Goal: Task Accomplishment & Management: Manage account settings

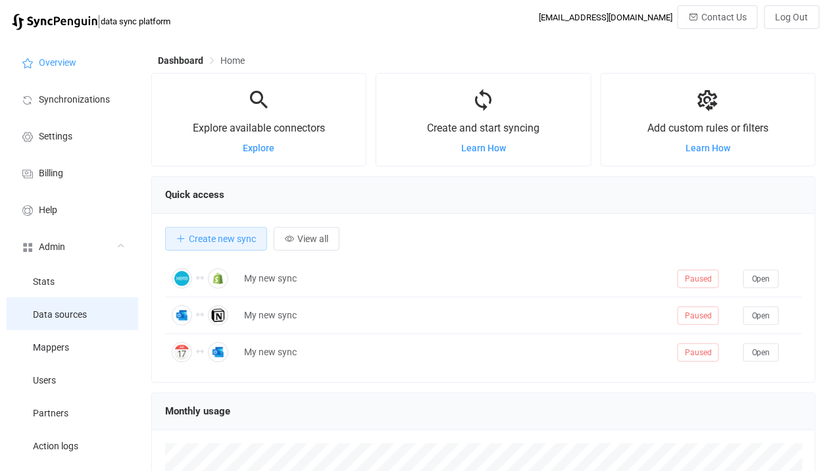
scroll to position [254, 664]
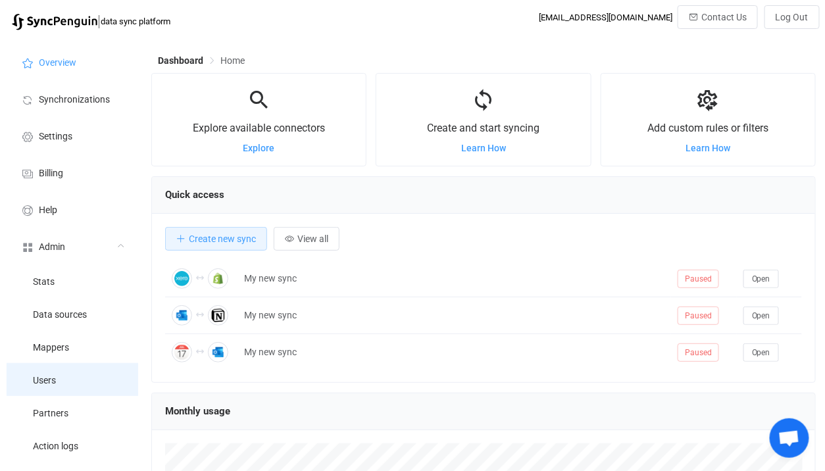
click at [70, 381] on li "Users" at bounding box center [73, 379] width 132 height 33
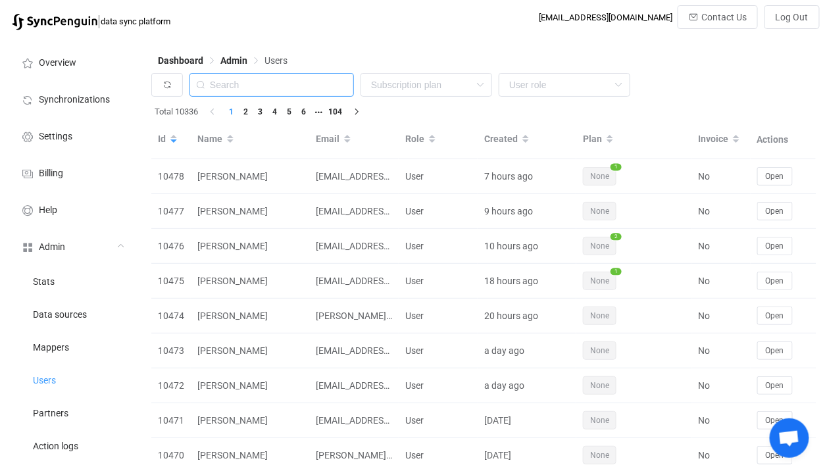
click at [281, 87] on input "text" at bounding box center [271, 85] width 164 height 24
paste input "aleks.rachlewicz@gmail.com"
type input "aleks.rachlewicz@gmail.com"
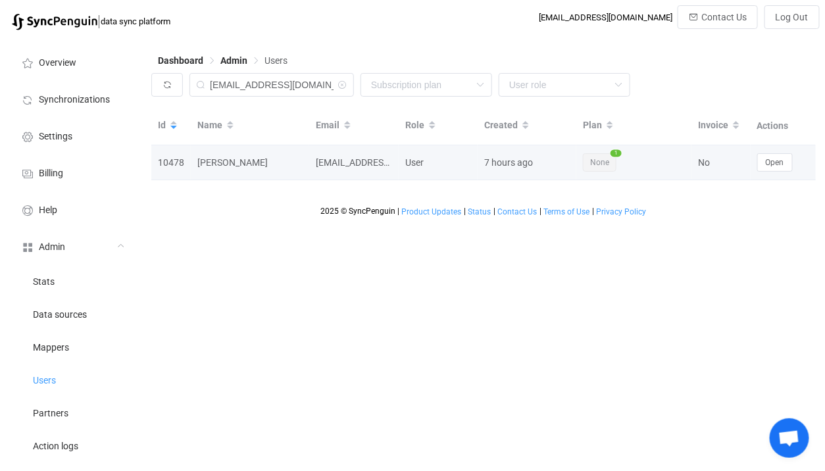
click at [782, 172] on td "Open" at bounding box center [783, 162] width 66 height 35
click at [771, 172] on td "Open" at bounding box center [783, 162] width 66 height 35
click at [780, 161] on span "Open" at bounding box center [774, 162] width 18 height 9
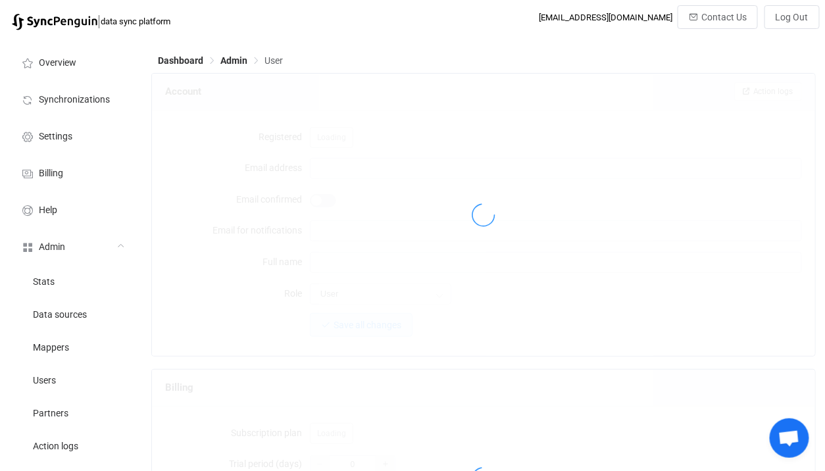
type input "aleks.rachlewicz@gmail.com"
type input "Aleks Rachlewicz"
type input "14"
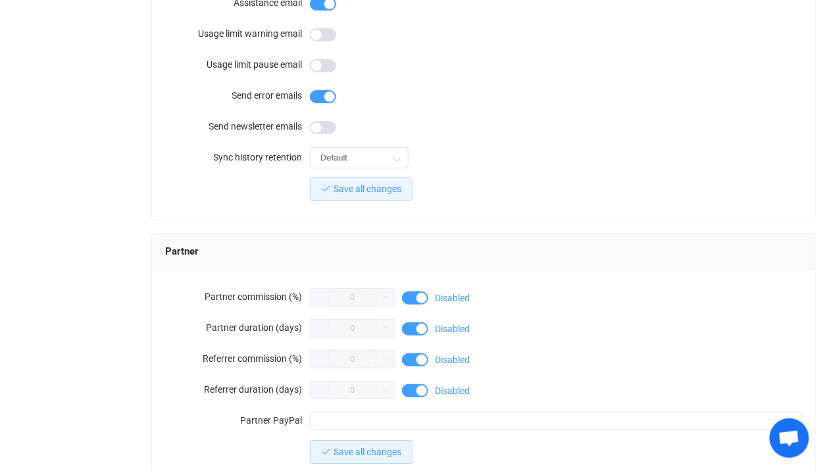
scroll to position [1191, 0]
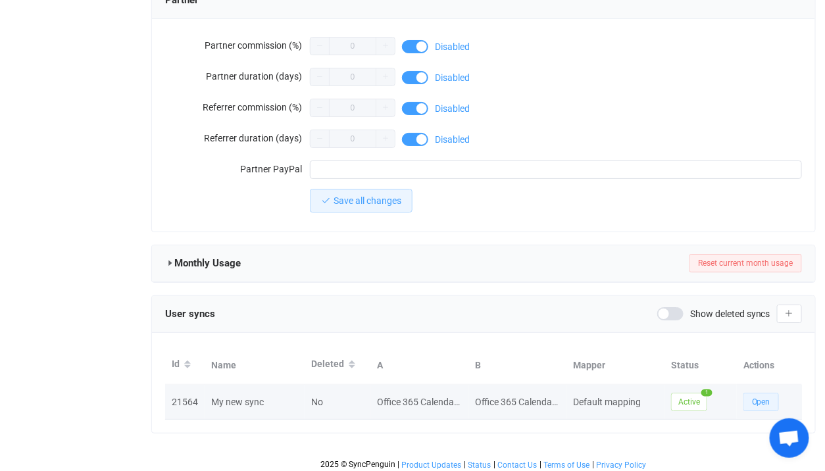
click at [746, 396] on button "Open" at bounding box center [761, 402] width 36 height 18
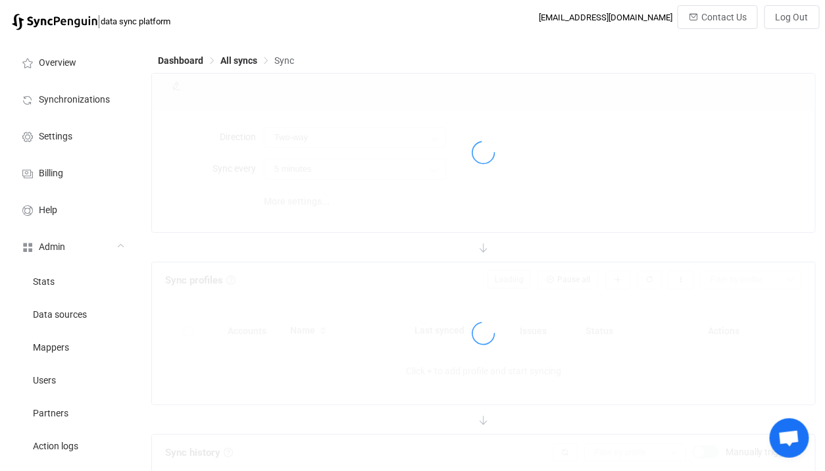
type input "10 minutes"
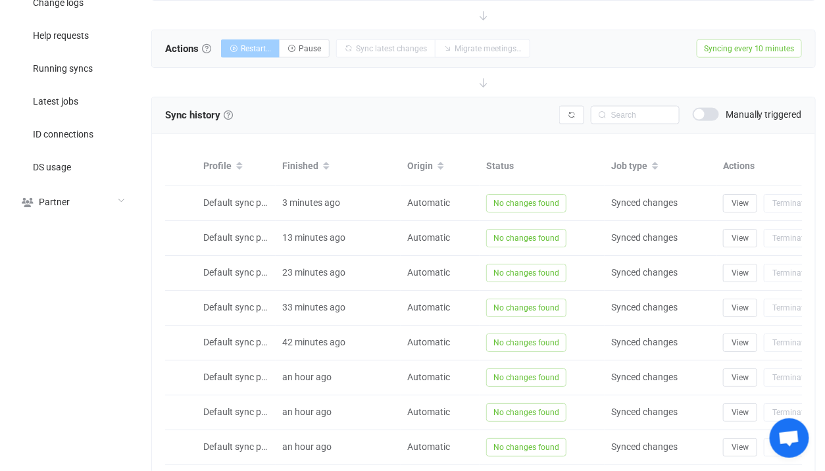
scroll to position [473, 0]
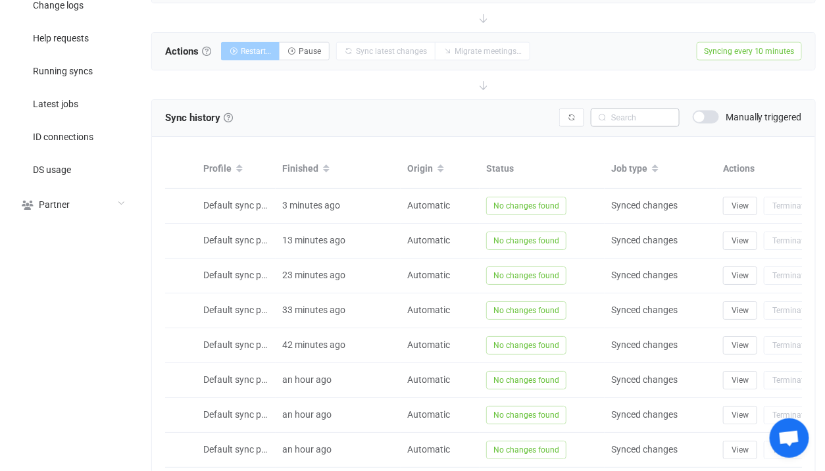
drag, startPoint x: 701, startPoint y: 114, endPoint x: 649, endPoint y: 273, distance: 167.4
click at [701, 114] on span at bounding box center [705, 116] width 26 height 13
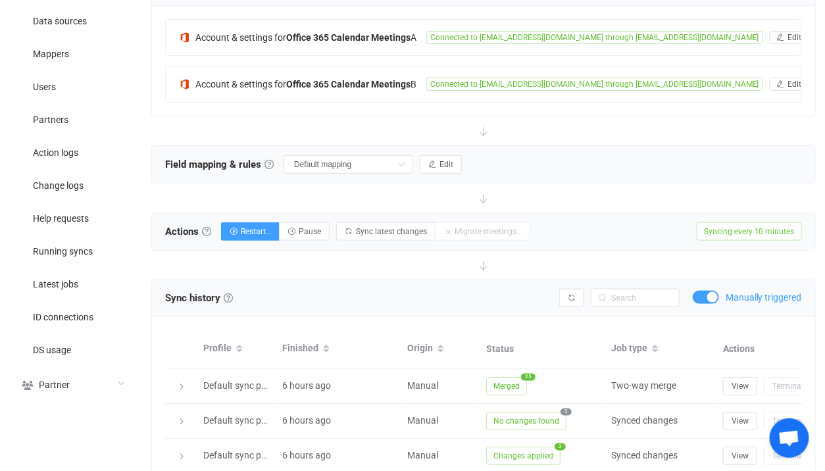
scroll to position [436, 0]
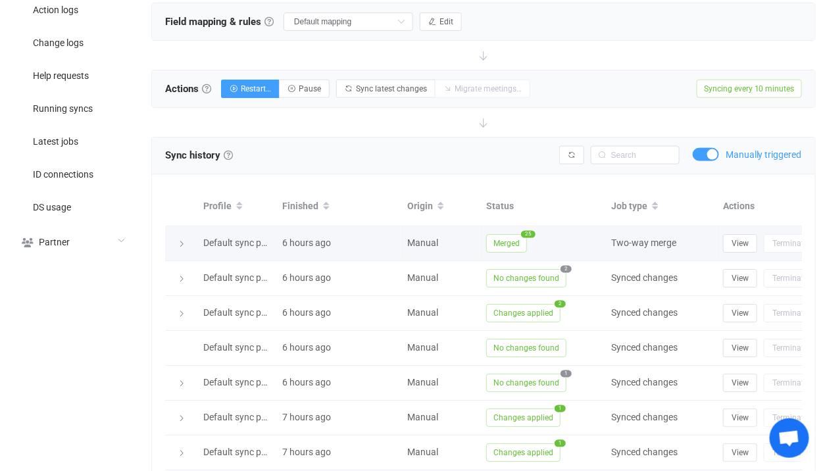
click at [512, 237] on span "Merged" at bounding box center [506, 243] width 41 height 18
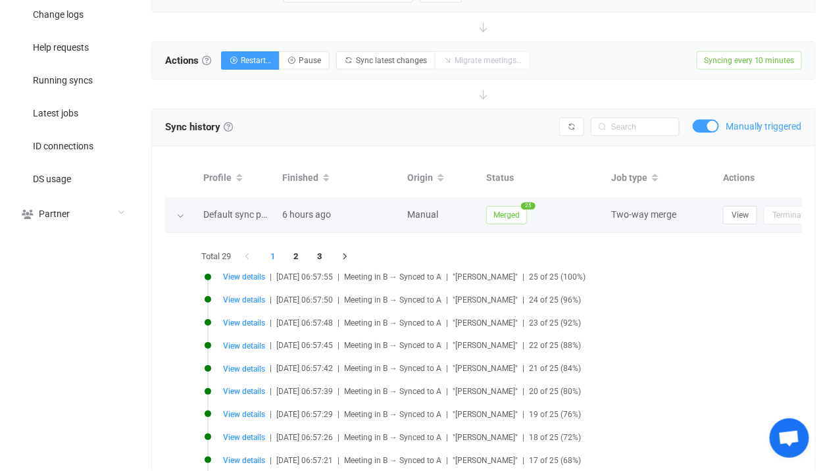
scroll to position [465, 0]
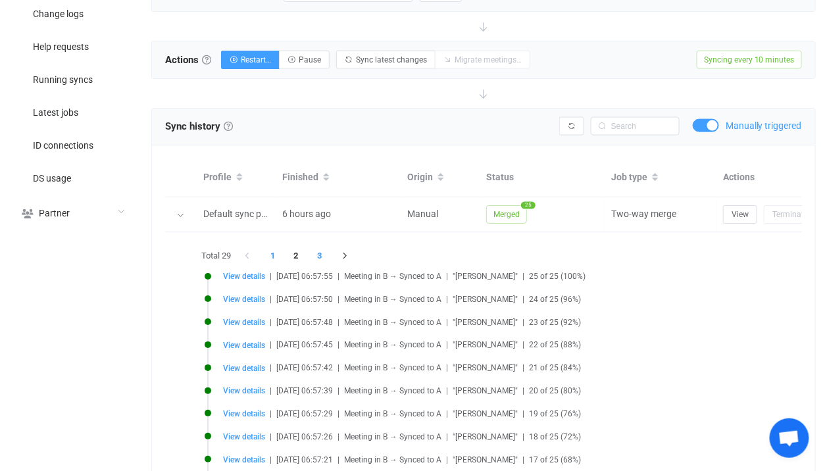
click at [320, 256] on li "3" at bounding box center [320, 256] width 24 height 18
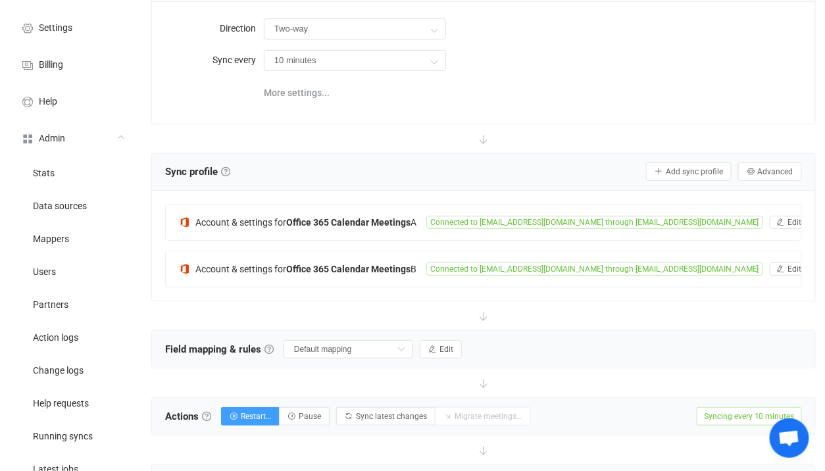
scroll to position [108, 0]
click at [385, 205] on div "Account & settings for Office 365 Calendar Meetings A Connected to PT-TestingRo…" at bounding box center [483, 223] width 635 height 36
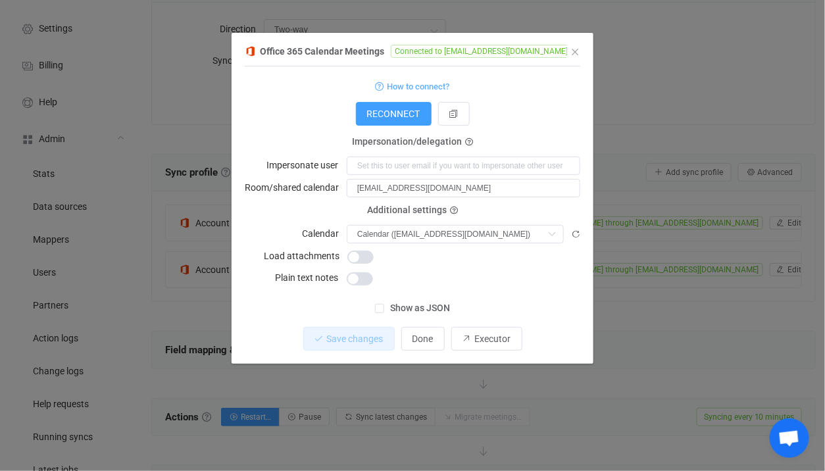
click at [646, 269] on div "Office 365 Calendar Meetings Connected to PT-TestingRoom@testpropeltech.onmicro…" at bounding box center [412, 235] width 825 height 471
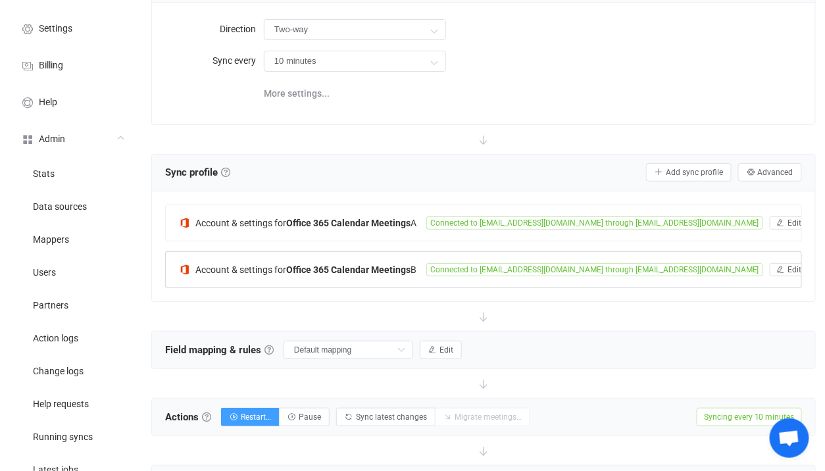
click at [423, 277] on div "Account & settings for Office 365 Calendar Meetings B Connected to Meeting@prop…" at bounding box center [483, 270] width 635 height 36
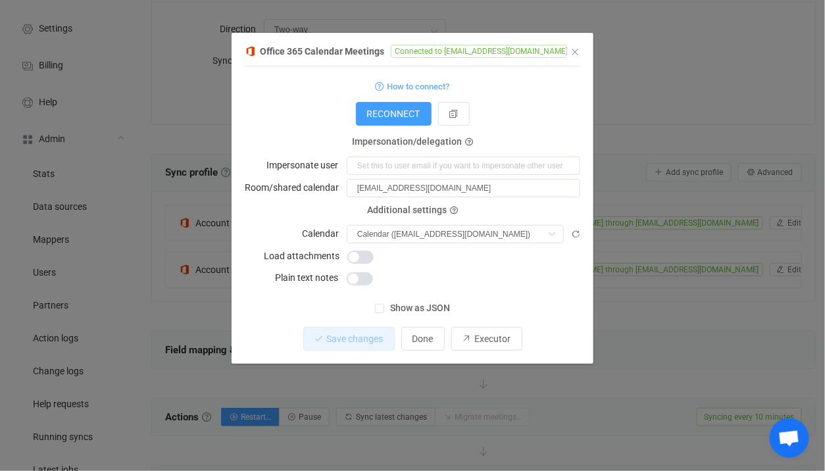
click at [436, 245] on form "How to connect? Connection type Connection type As an application Using an impe…" at bounding box center [412, 182] width 335 height 209
click at [423, 239] on input "dialog" at bounding box center [455, 234] width 217 height 18
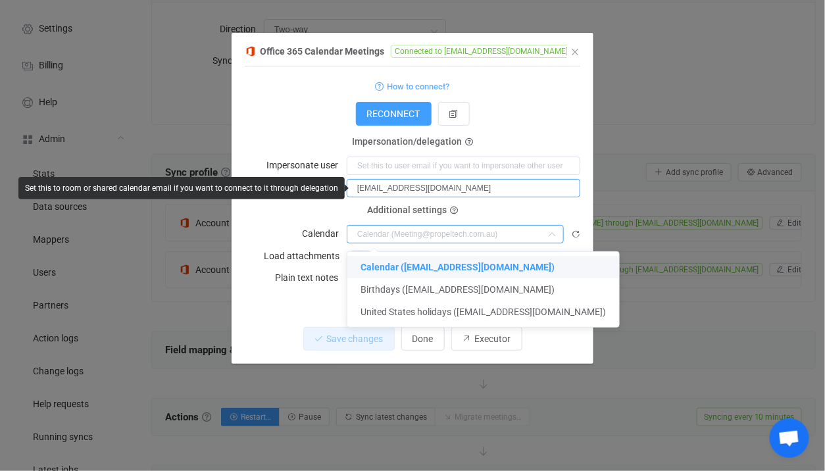
click at [506, 193] on input "Meeting@propeltech.com.au" at bounding box center [463, 188] width 233 height 18
type input "Calendar (Meeting@propeltech.com.au)"
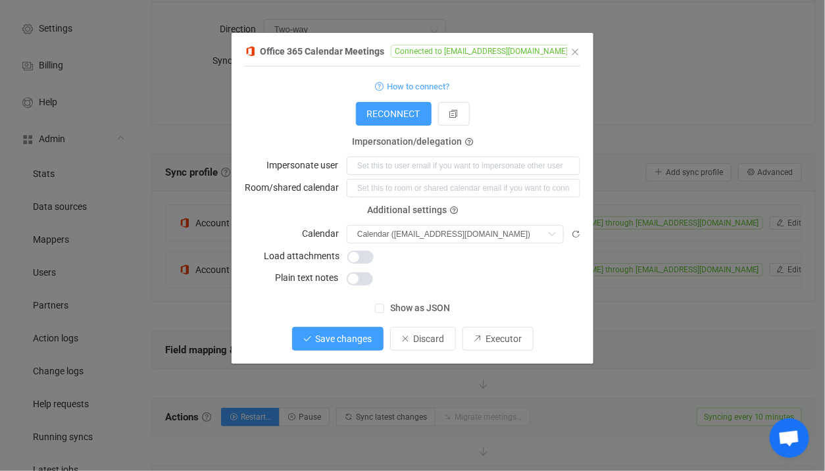
click at [368, 336] on span "Save changes" at bounding box center [344, 338] width 57 height 11
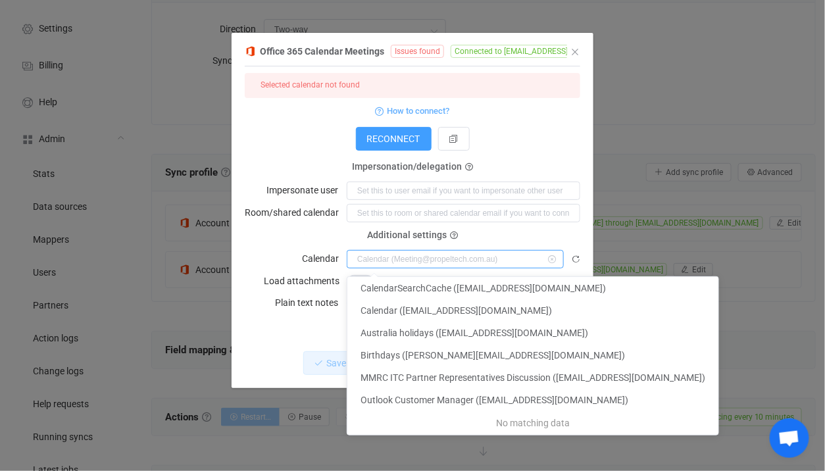
click at [418, 253] on input "dialog" at bounding box center [455, 259] width 217 height 18
click at [406, 220] on input "dialog" at bounding box center [463, 213] width 233 height 18
type input "Calendar (Meeting@propeltech.com.au)"
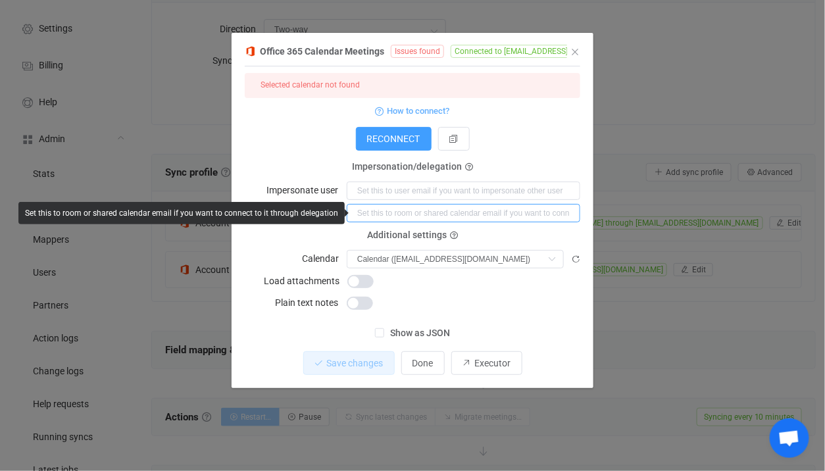
paste input "Meeting@propeltech.com.au"
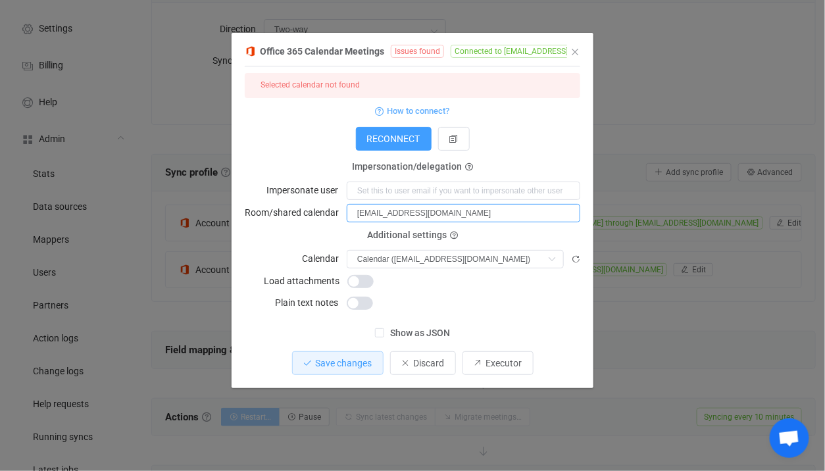
type input "Meeting@propeltech.com.au"
click at [348, 375] on div "1 { { "connectionType": "application", "refreshToken": "***", "accessToken": "*…" at bounding box center [412, 227] width 335 height 322
click at [348, 372] on button "Save changes" at bounding box center [337, 363] width 91 height 24
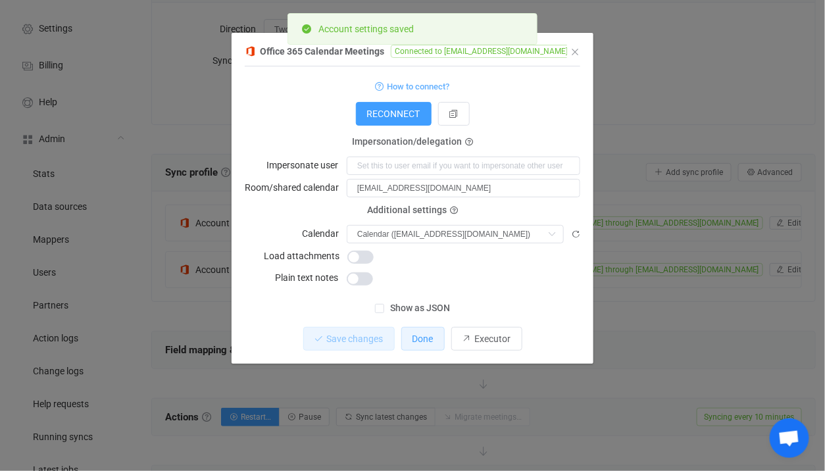
click at [418, 344] on button "Done" at bounding box center [422, 339] width 43 height 24
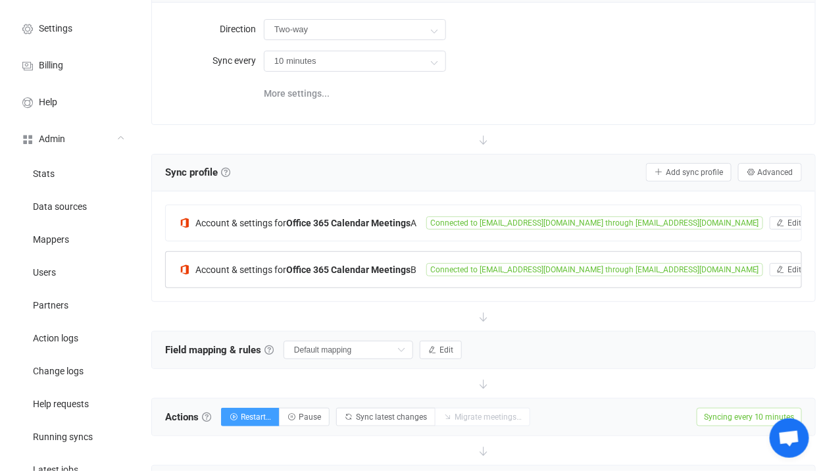
click at [443, 264] on span "Connected to Meeting@propeltech.com.au through aleks.rachlewicz@propeltech.com.…" at bounding box center [594, 269] width 337 height 13
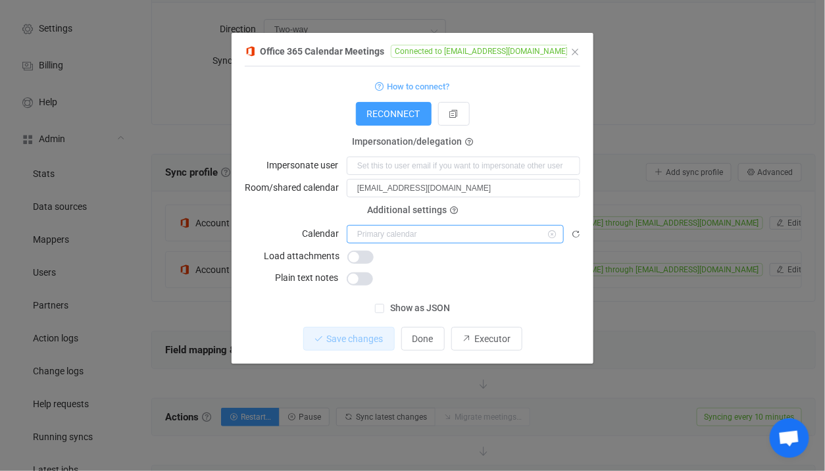
click at [435, 240] on input "dialog" at bounding box center [455, 234] width 217 height 18
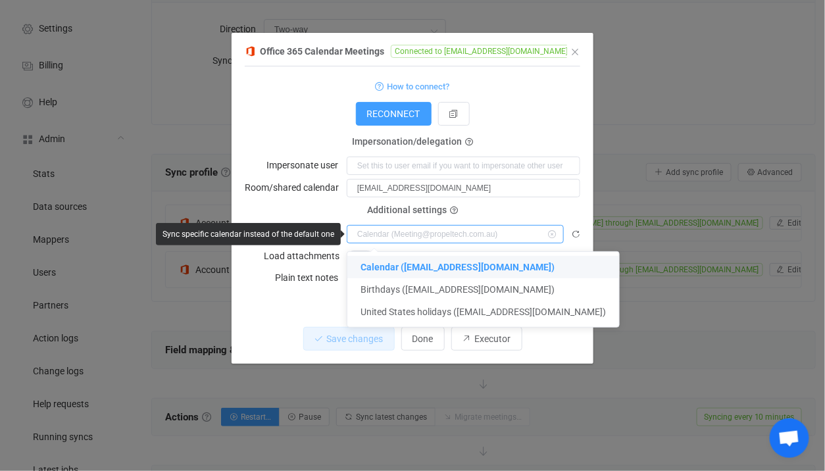
click at [435, 240] on input "dialog" at bounding box center [455, 234] width 217 height 18
type input "Calendar (Meeting@propeltech.com.au)"
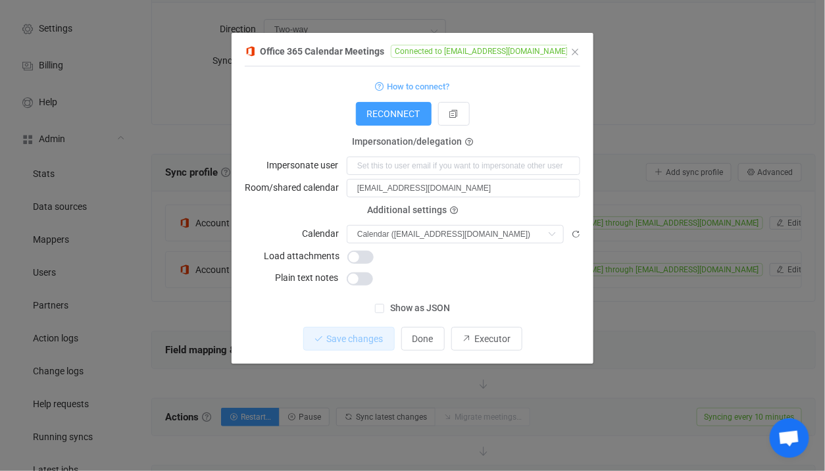
click at [280, 156] on label "Impersonate user" at bounding box center [306, 165] width 80 height 18
click at [636, 220] on div "Office 365 Calendar Meetings Connected to Meeting@propeltech.com.au through ale…" at bounding box center [412, 235] width 825 height 471
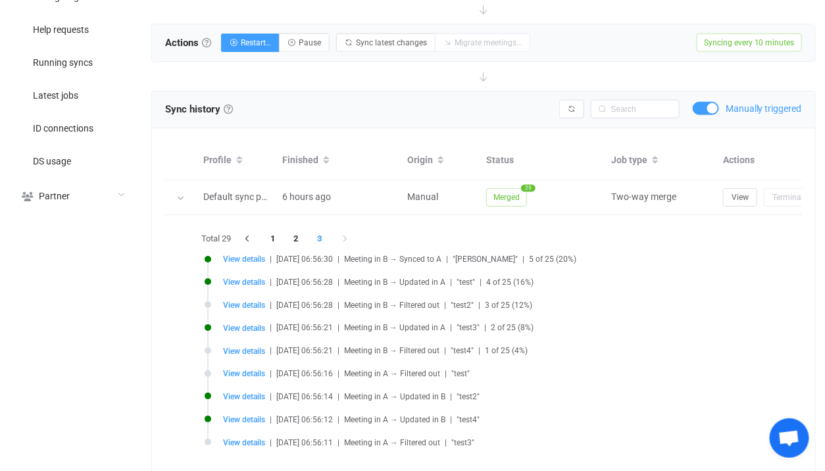
scroll to position [492, 0]
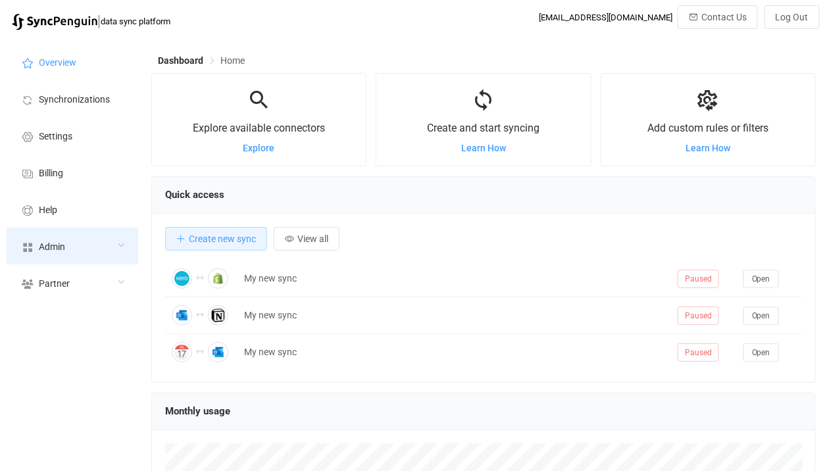
click at [86, 257] on div "Admin" at bounding box center [73, 245] width 132 height 37
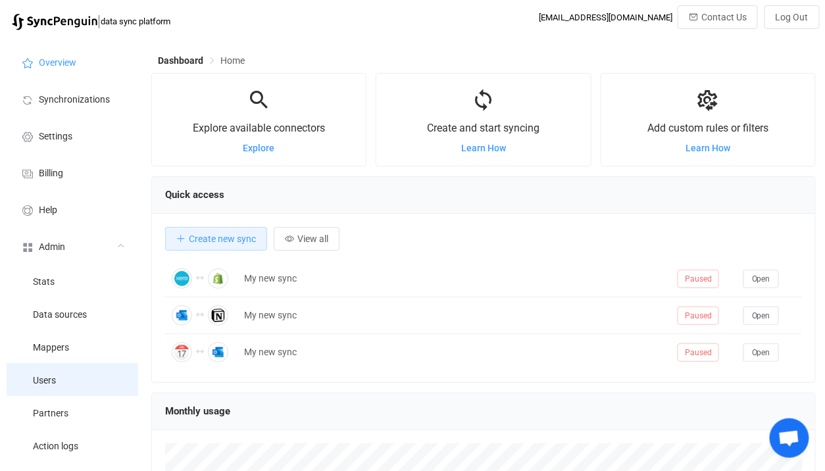
click at [50, 364] on li "Users" at bounding box center [73, 379] width 132 height 33
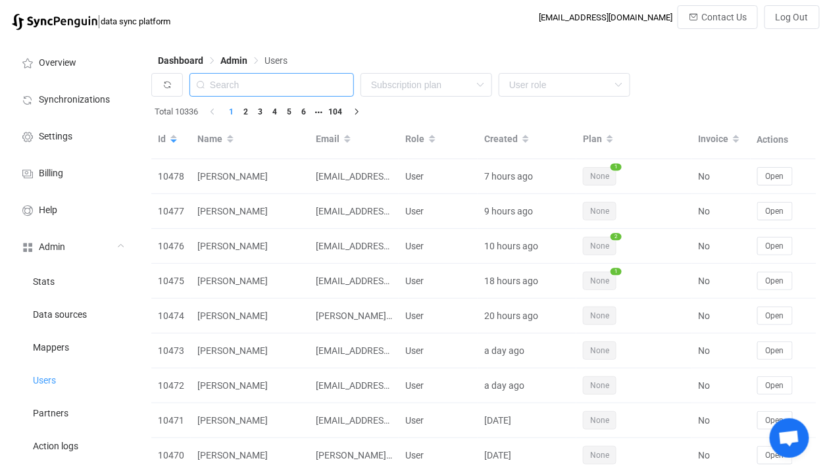
click at [270, 87] on input "text" at bounding box center [271, 85] width 164 height 24
paste input "admin@superiorinspartners.onmicrosoft.com"
type input "admin@superiorinspartners.onmicrosoft.com"
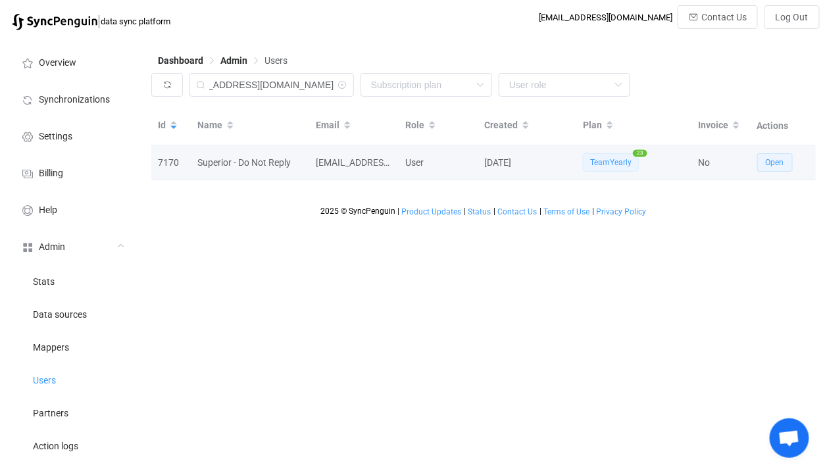
click at [779, 165] on span "Open" at bounding box center [774, 162] width 18 height 9
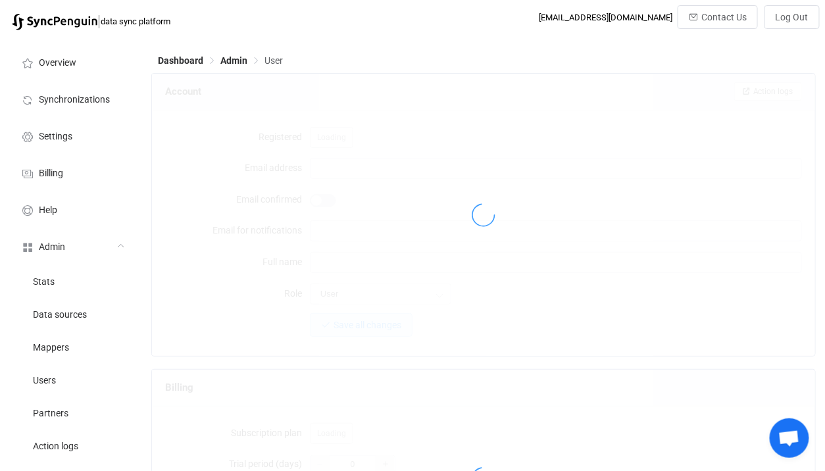
type input "admin@SuperiorInsPartners.onmicrosoft.com"
type input "Derek.Shapiro@psdsolutions.com"
type input "Superior - Do Not Reply"
type input "35"
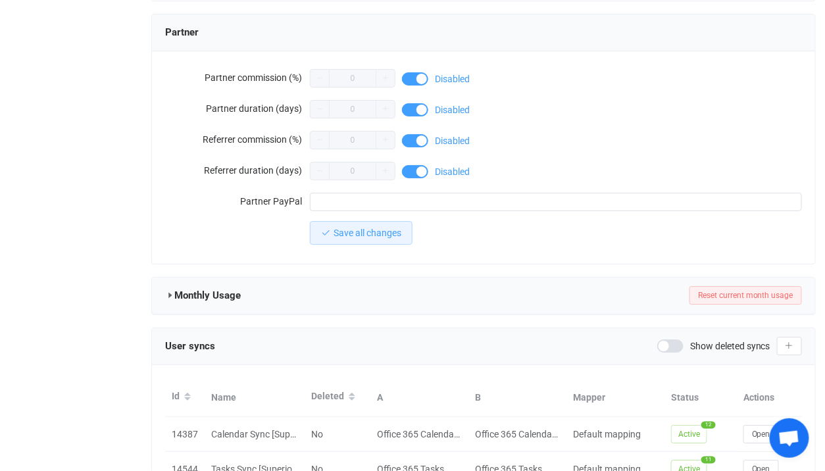
scroll to position [1295, 0]
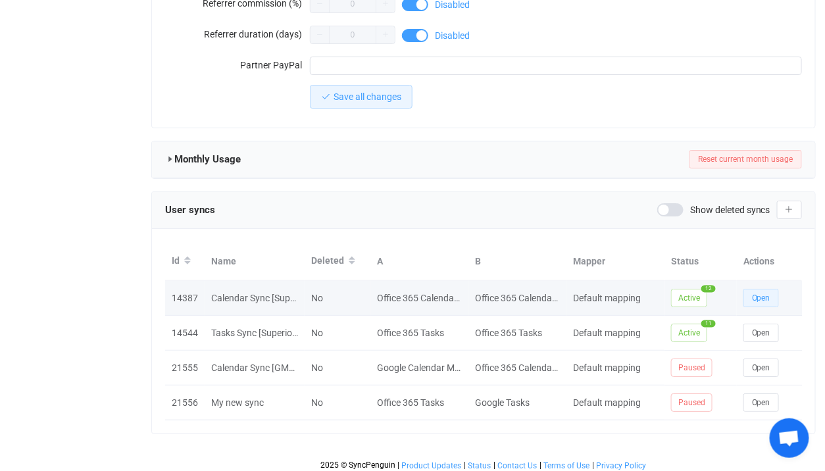
click at [752, 293] on span "Open" at bounding box center [761, 297] width 18 height 9
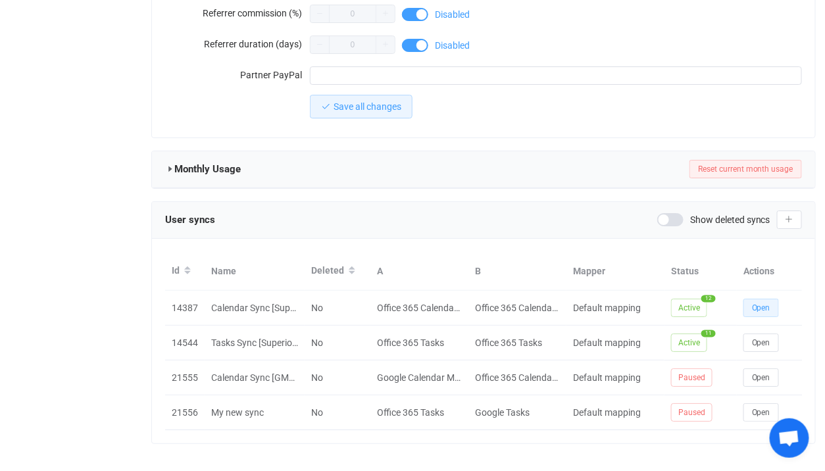
scroll to position [1285, 0]
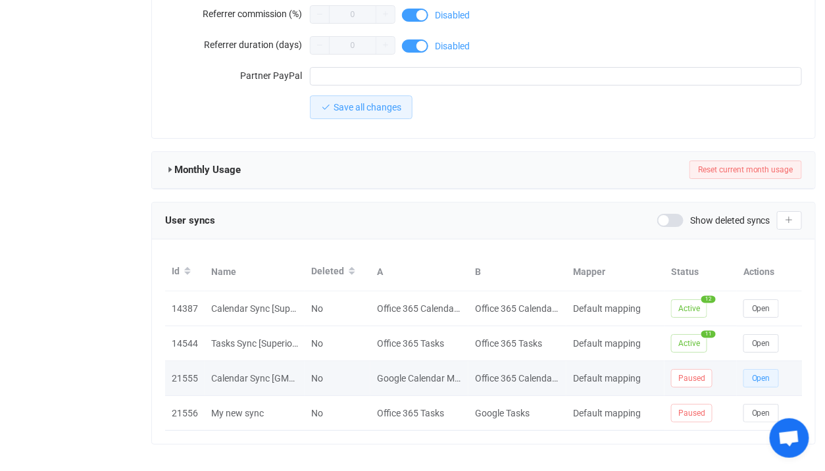
click at [756, 373] on span "Open" at bounding box center [761, 377] width 18 height 9
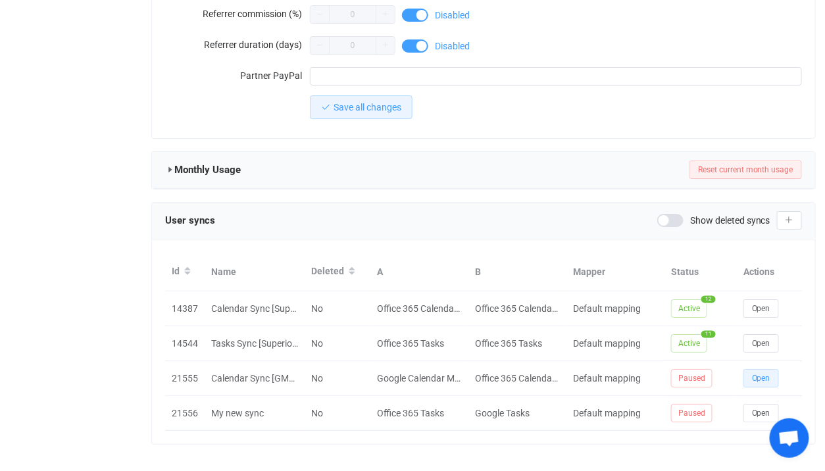
scroll to position [1295, 0]
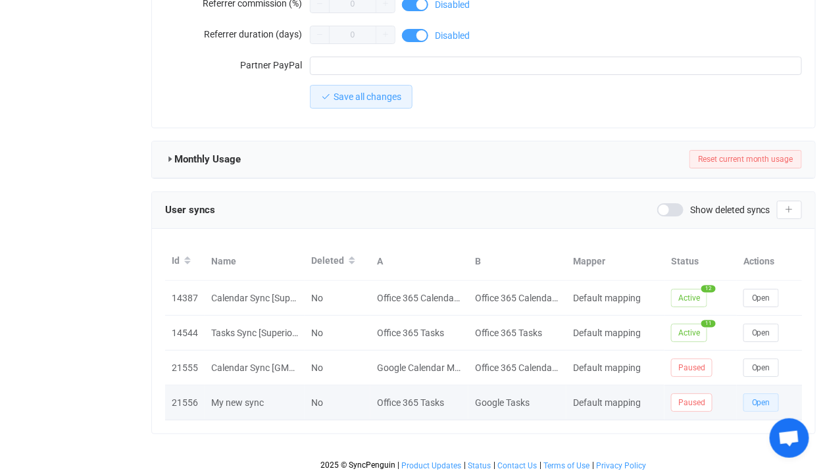
click at [761, 398] on span "Open" at bounding box center [761, 402] width 18 height 9
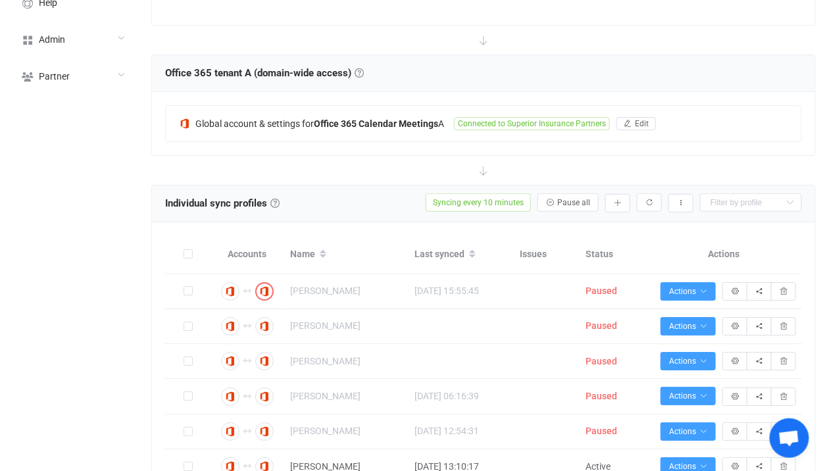
scroll to position [936, 0]
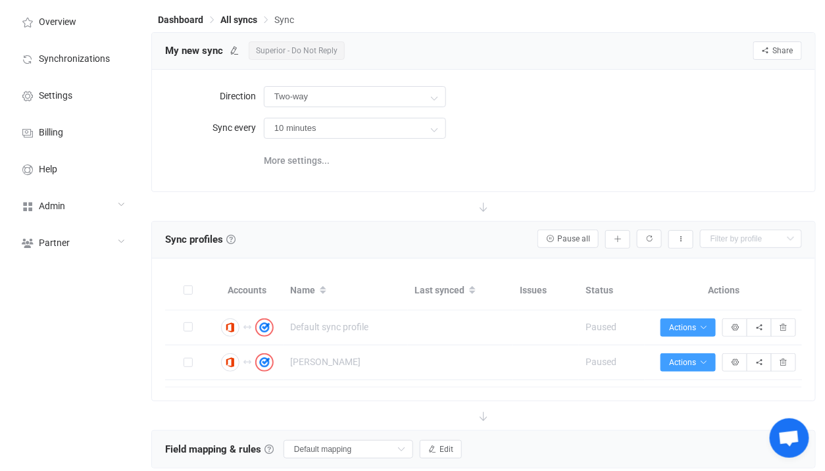
scroll to position [79, 0]
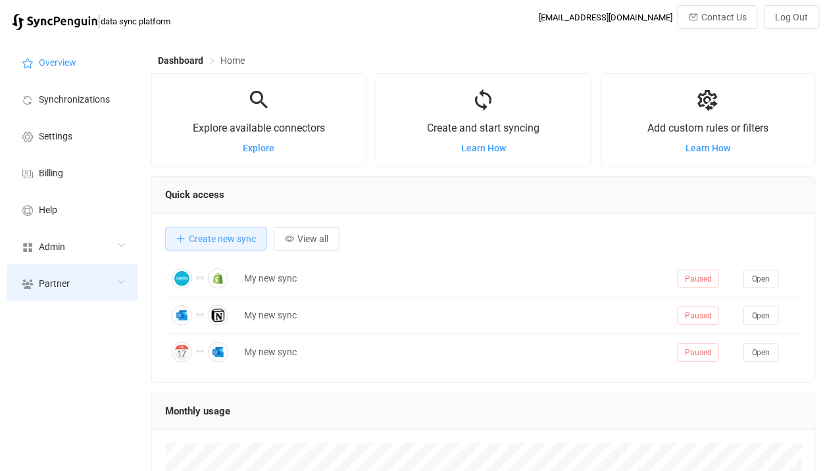
click at [22, 267] on div "Partner" at bounding box center [73, 282] width 132 height 37
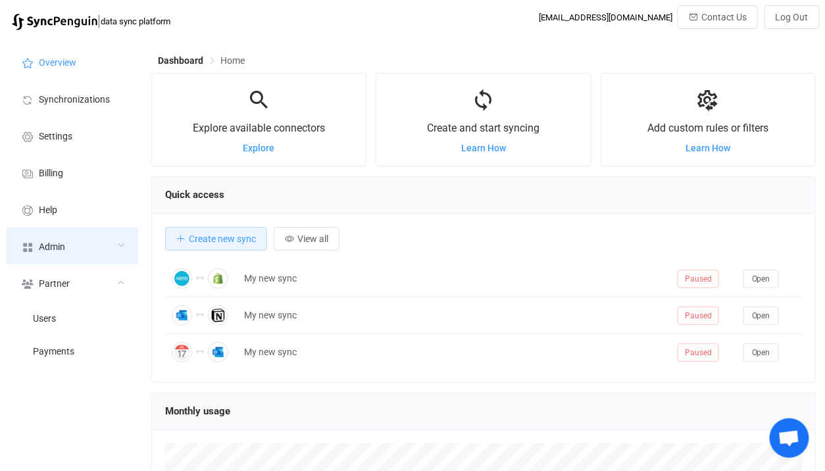
click at [37, 254] on div "Admin" at bounding box center [73, 245] width 132 height 37
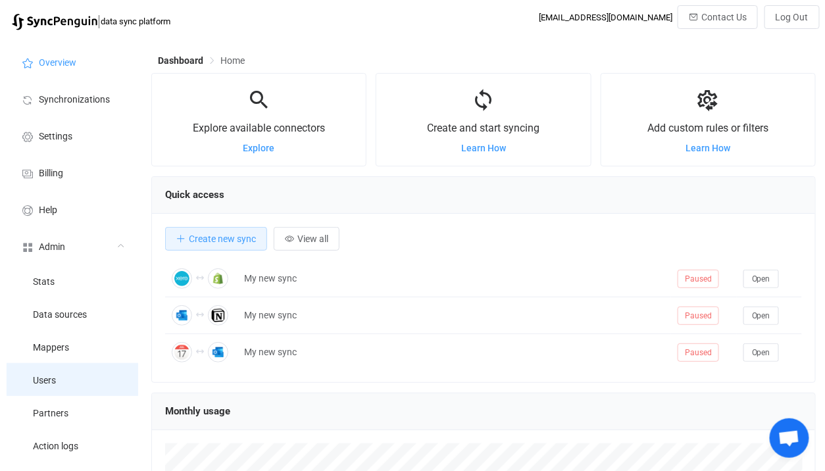
click at [46, 375] on span "Users" at bounding box center [44, 380] width 23 height 11
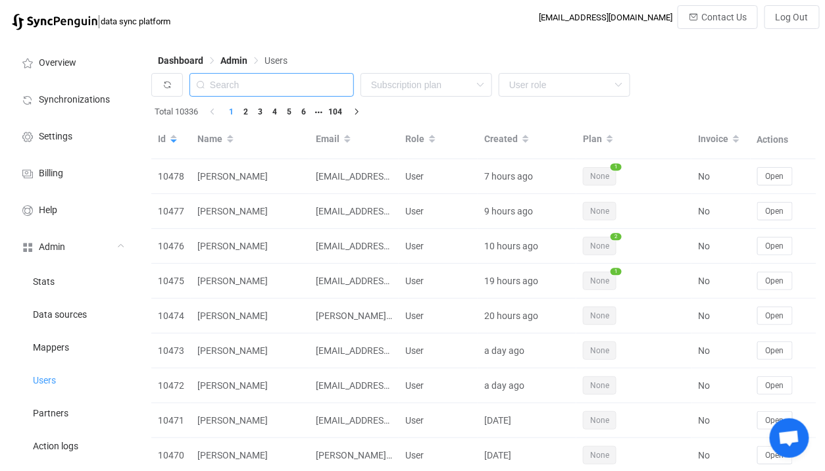
click at [335, 80] on input "text" at bounding box center [271, 85] width 164 height 24
paste input "shopamericandrifter@gmail.com"
type input "shopamericandrifter@gmail.com"
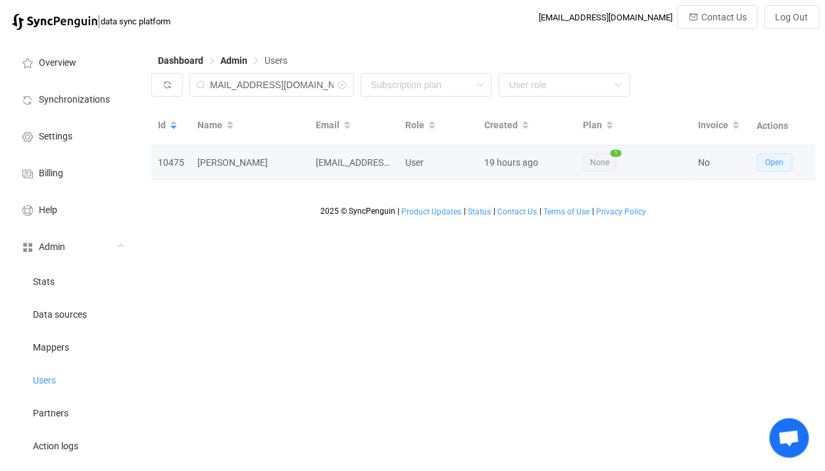
click at [772, 168] on button "Open" at bounding box center [775, 162] width 36 height 18
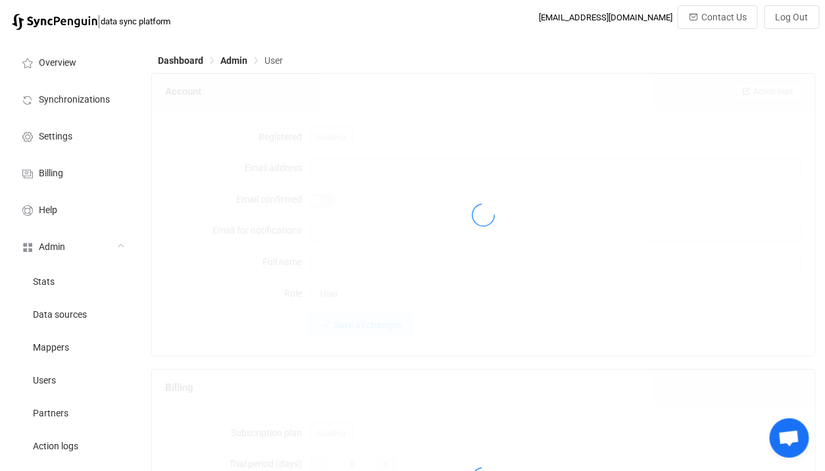
type input "shopamericandrifter@gmail.com"
type input "Kristen Lucio"
type input "14"
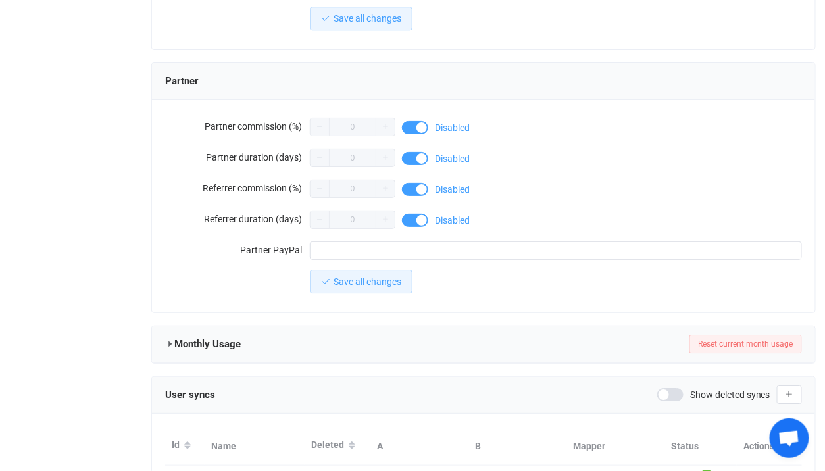
scroll to position [1191, 0]
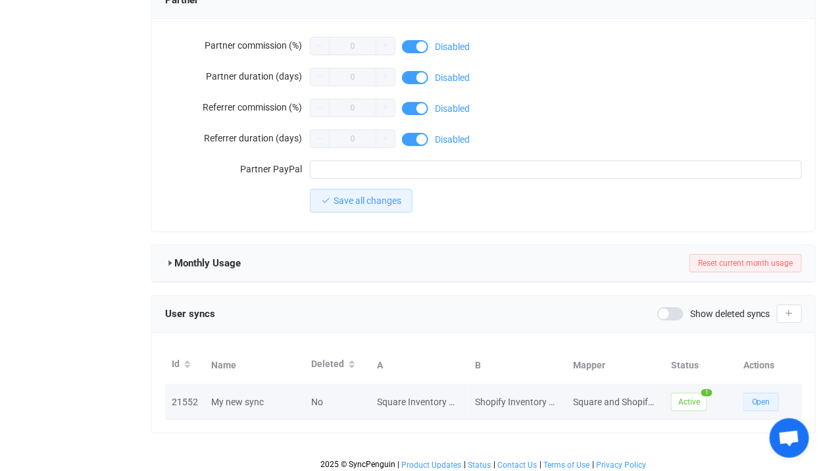
click at [770, 401] on button "Open" at bounding box center [761, 402] width 36 height 18
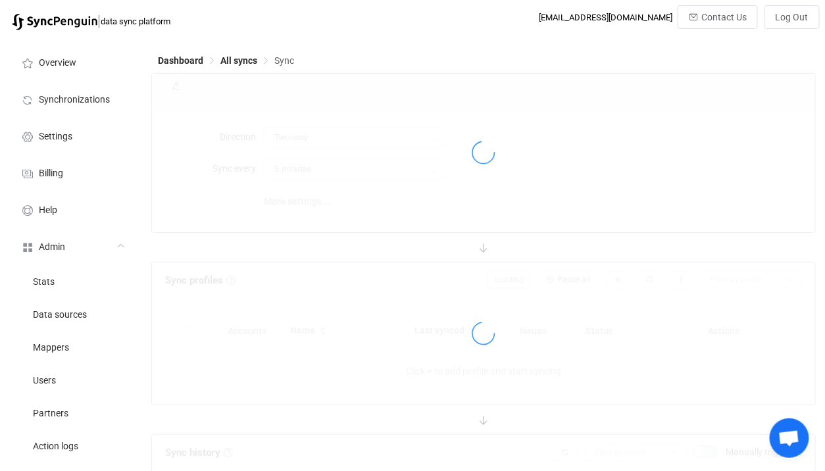
type input "24 hours"
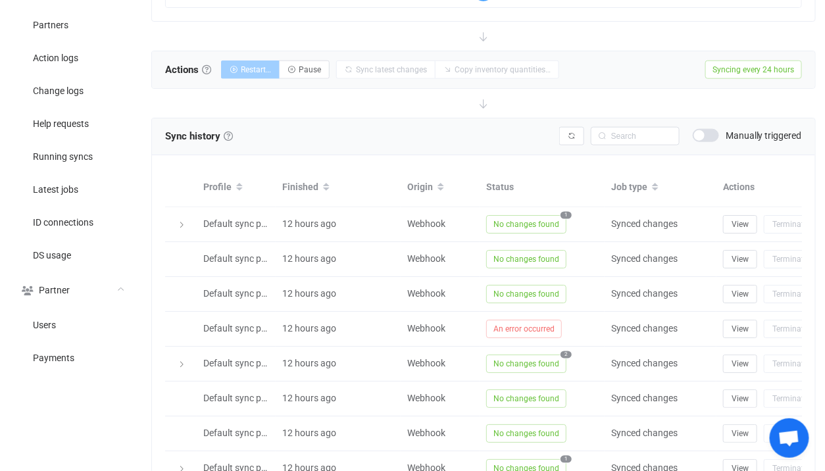
scroll to position [370, 0]
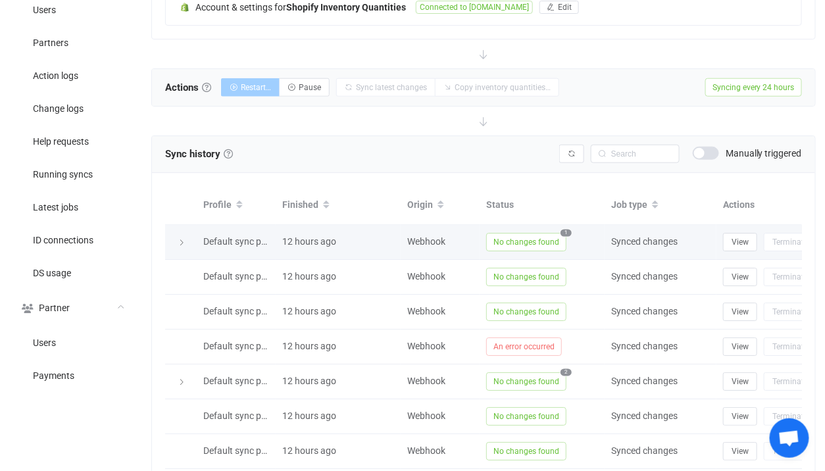
click at [539, 252] on td "No changes found 1" at bounding box center [541, 242] width 125 height 35
click at [535, 245] on span "No changes found" at bounding box center [526, 242] width 80 height 18
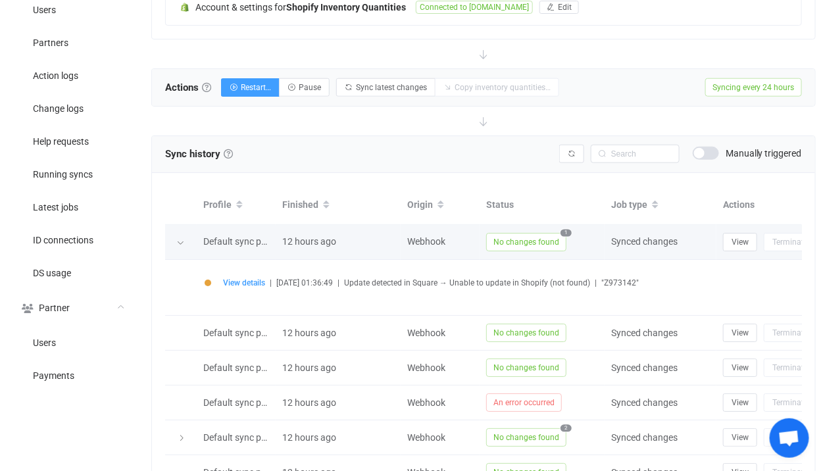
click at [535, 245] on span "No changes found" at bounding box center [526, 242] width 80 height 18
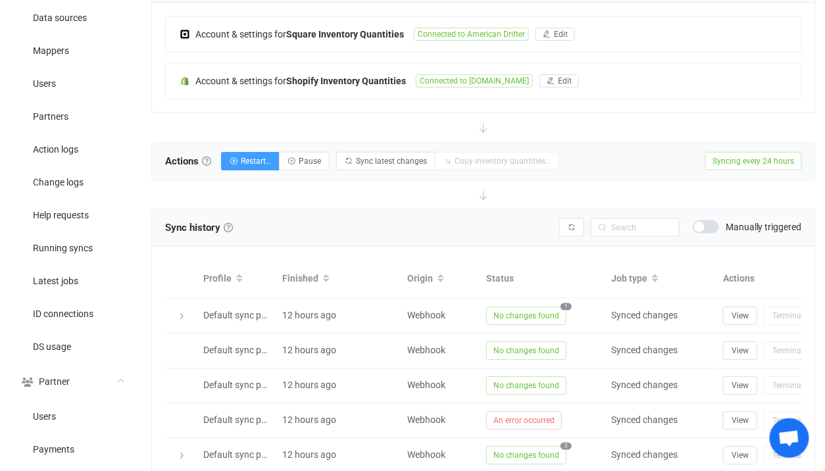
scroll to position [125, 0]
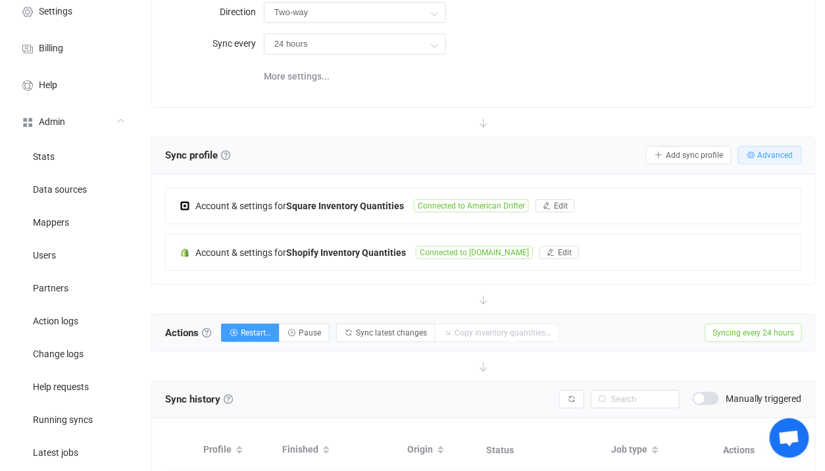
click at [746, 159] on button "Advanced" at bounding box center [770, 155] width 64 height 18
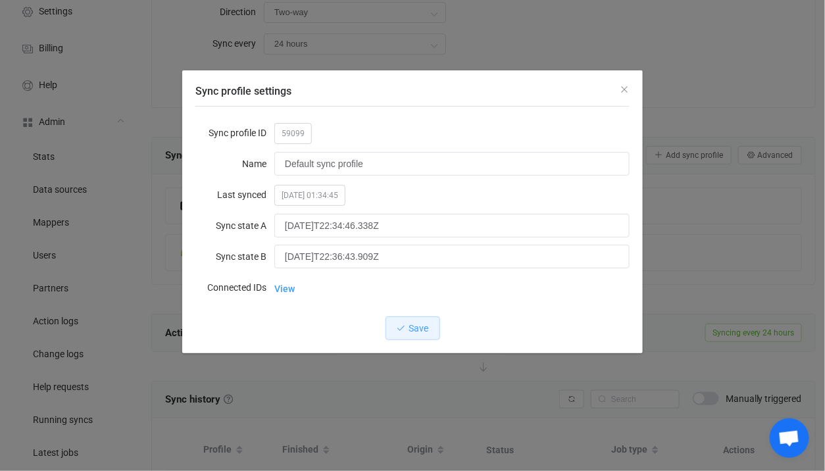
click at [274, 302] on div "Sync profile ID 59099 Name Default sync profile Last synced 2025-09-25 01:34:45…" at bounding box center [412, 213] width 434 height 186
click at [288, 291] on link "View" at bounding box center [284, 288] width 20 height 26
click at [760, 370] on div "Sync profile settings Sync profile ID 59099 Name Default sync profile Last sync…" at bounding box center [412, 235] width 825 height 471
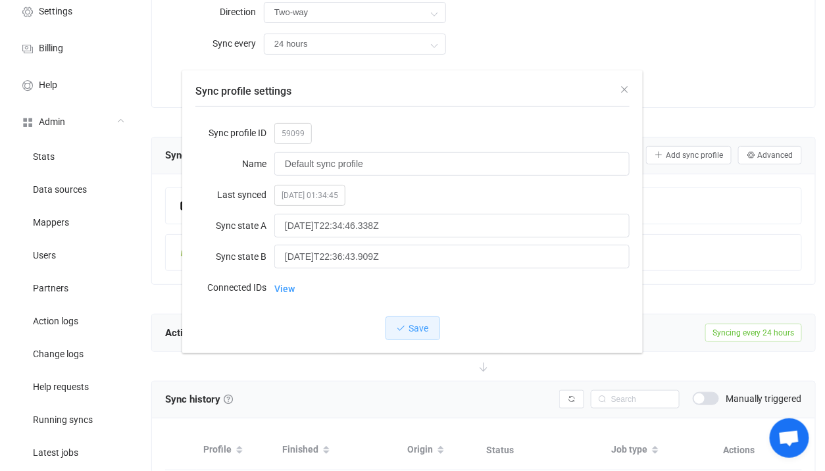
click at [734, 394] on span "Manually triggered" at bounding box center [763, 398] width 76 height 9
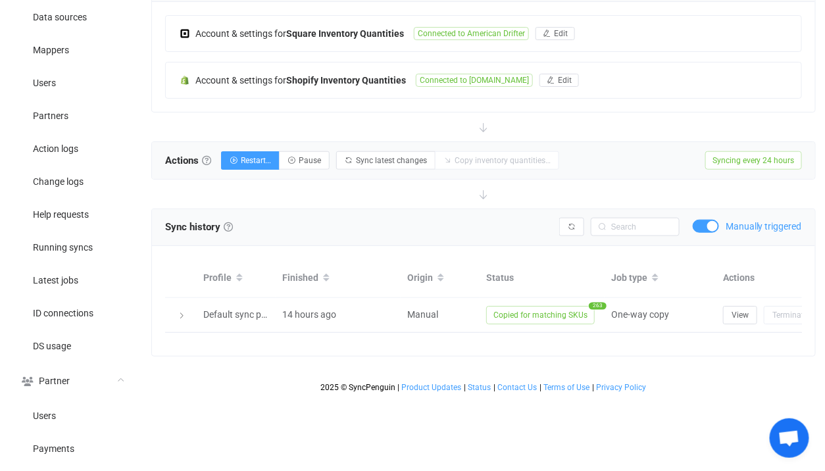
scroll to position [297, 0]
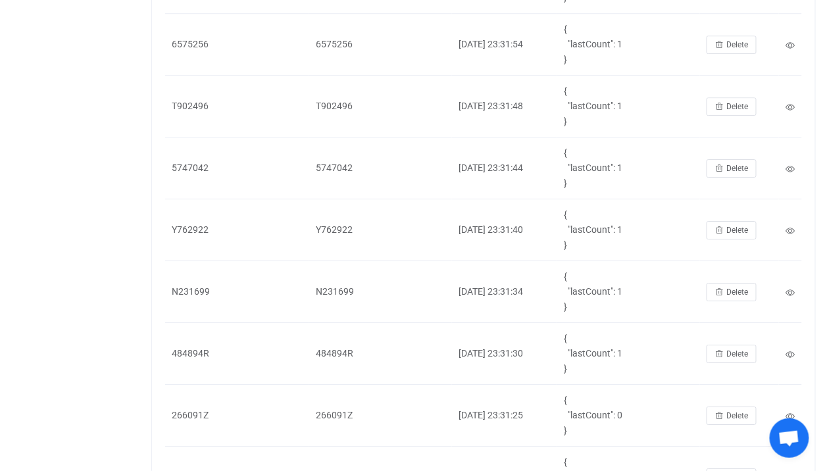
scroll to position [2760, 0]
